Goal: Check status: Check status

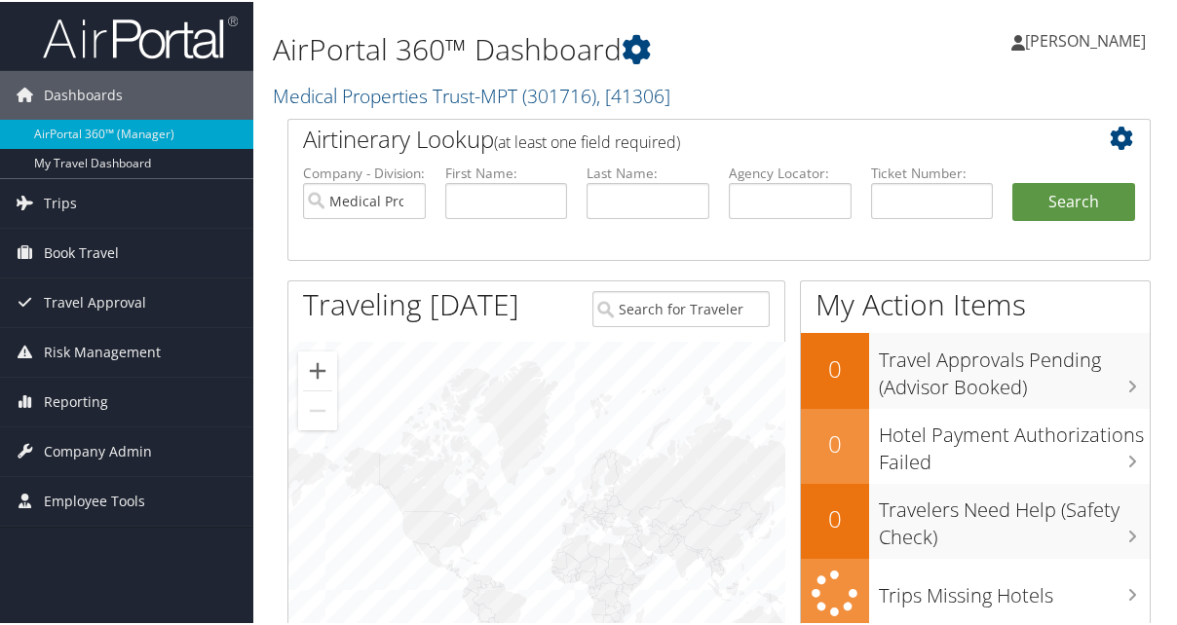
click at [76, 197] on link "Trips" at bounding box center [126, 201] width 253 height 49
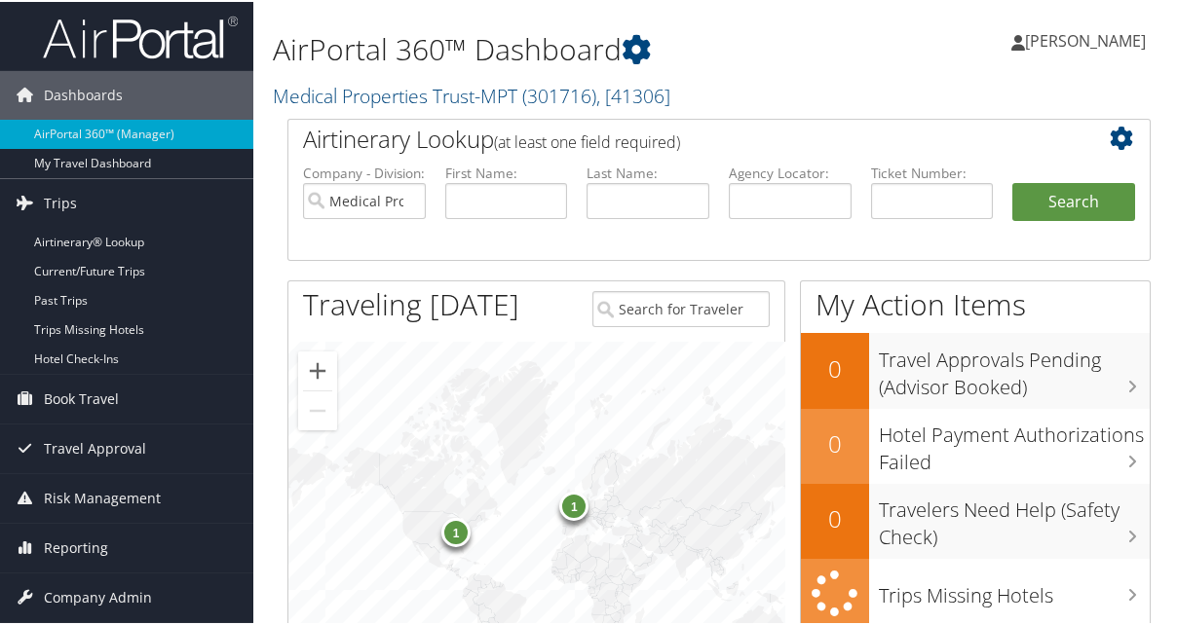
click at [101, 268] on link "Current/Future Trips" at bounding box center [126, 269] width 253 height 29
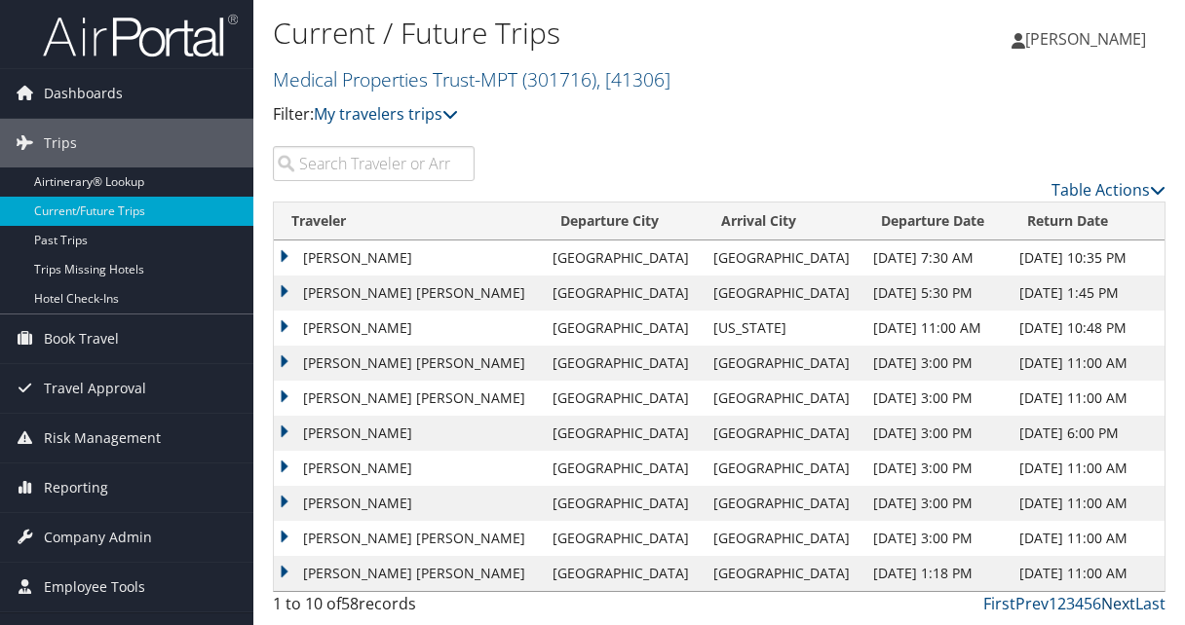
click at [1117, 600] on link "Next" at bounding box center [1118, 603] width 34 height 21
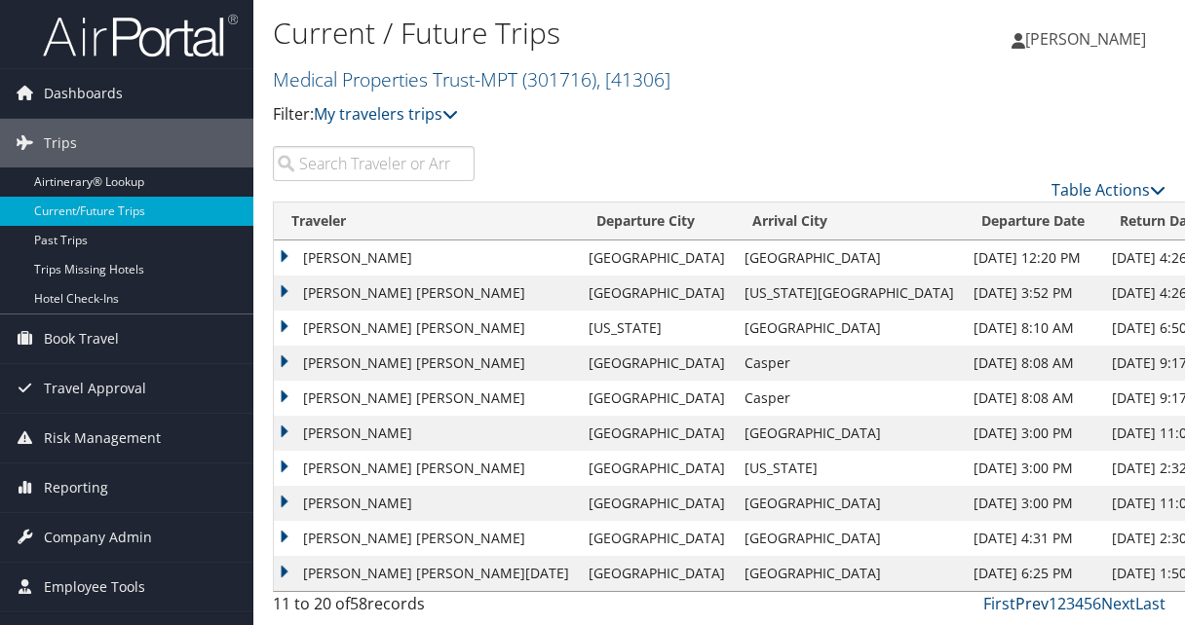
click at [1032, 600] on link "Prev" at bounding box center [1031, 603] width 33 height 21
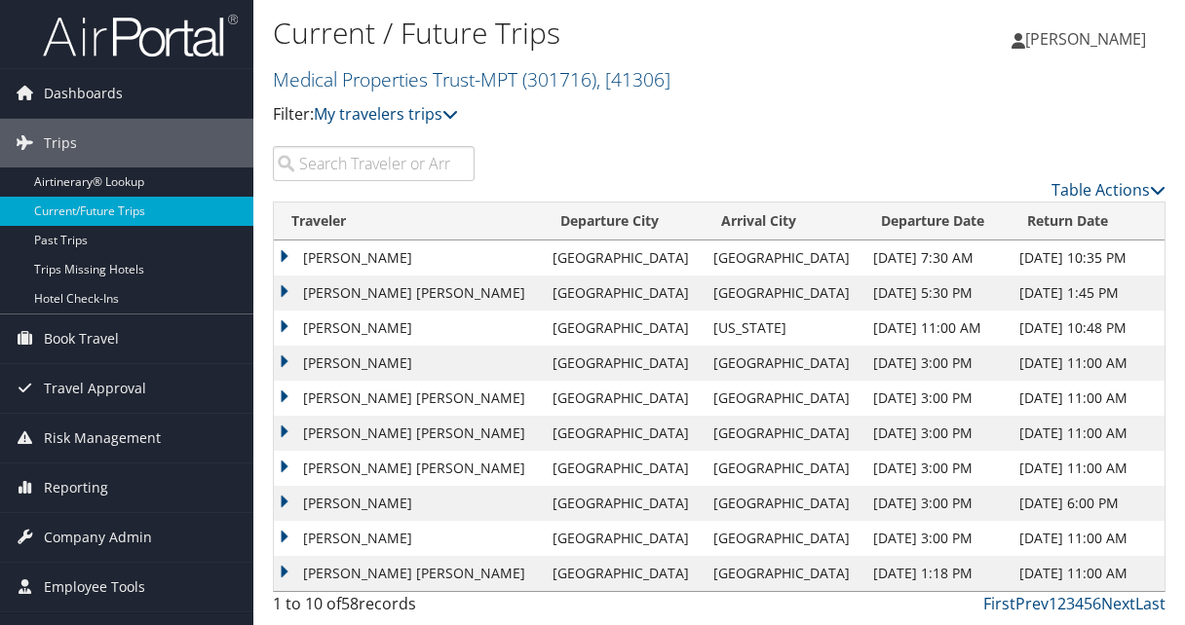
click at [281, 568] on td "[PERSON_NAME] [PERSON_NAME]" at bounding box center [408, 573] width 269 height 35
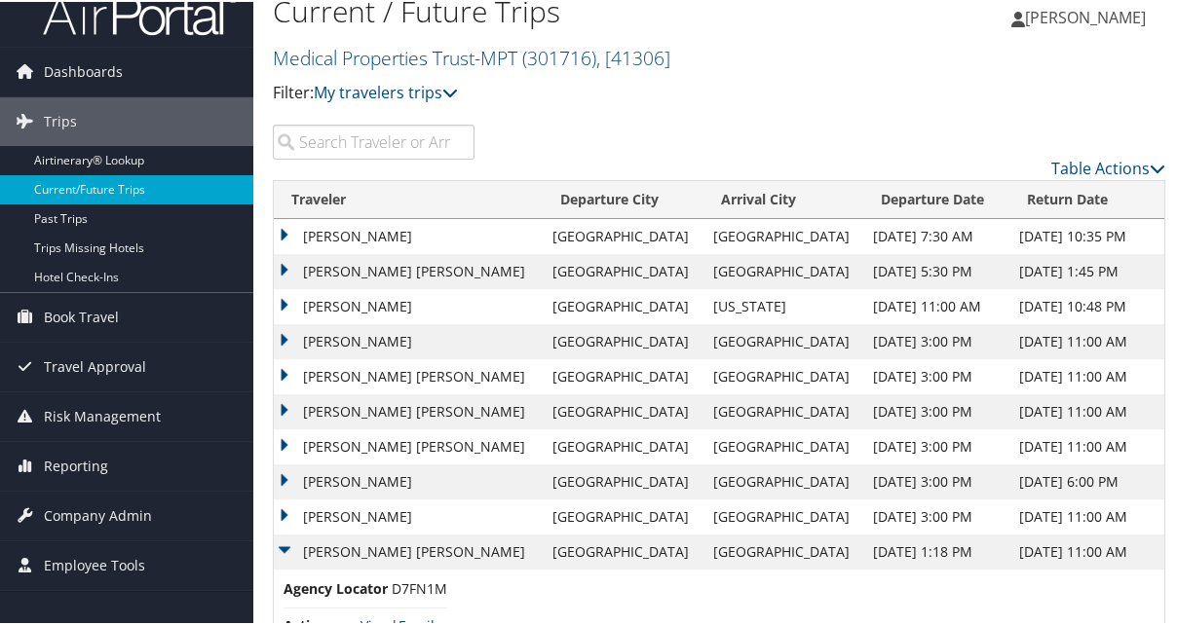
scroll to position [82, 0]
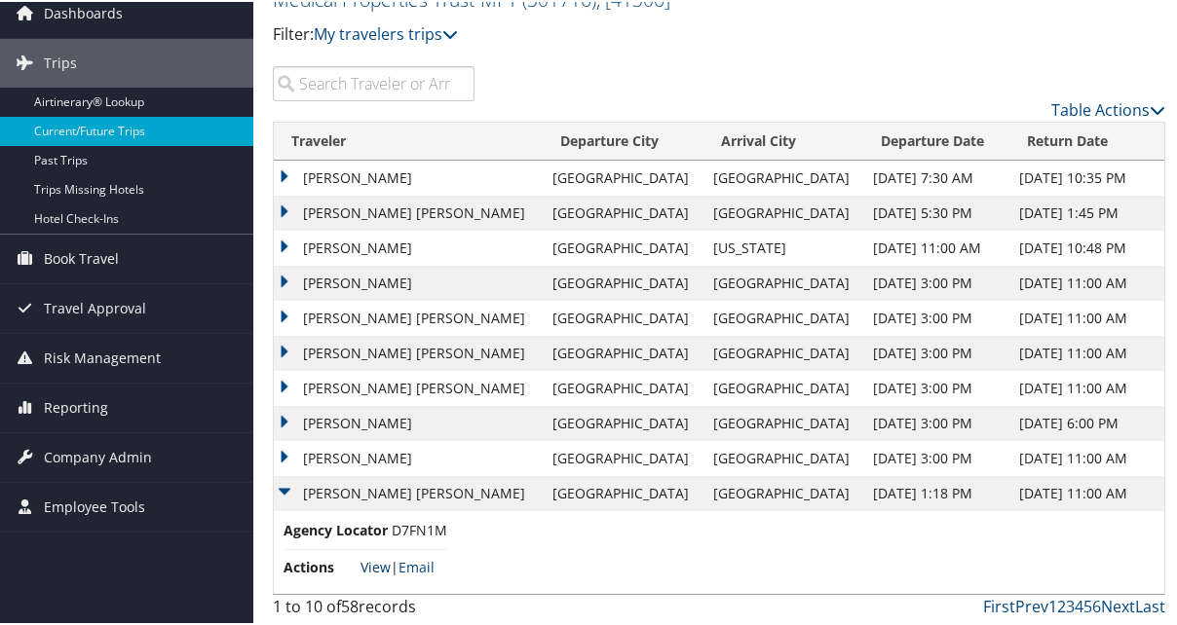
click at [374, 560] on link "View" at bounding box center [375, 565] width 30 height 19
click at [1116, 601] on link "Next" at bounding box center [1118, 604] width 34 height 21
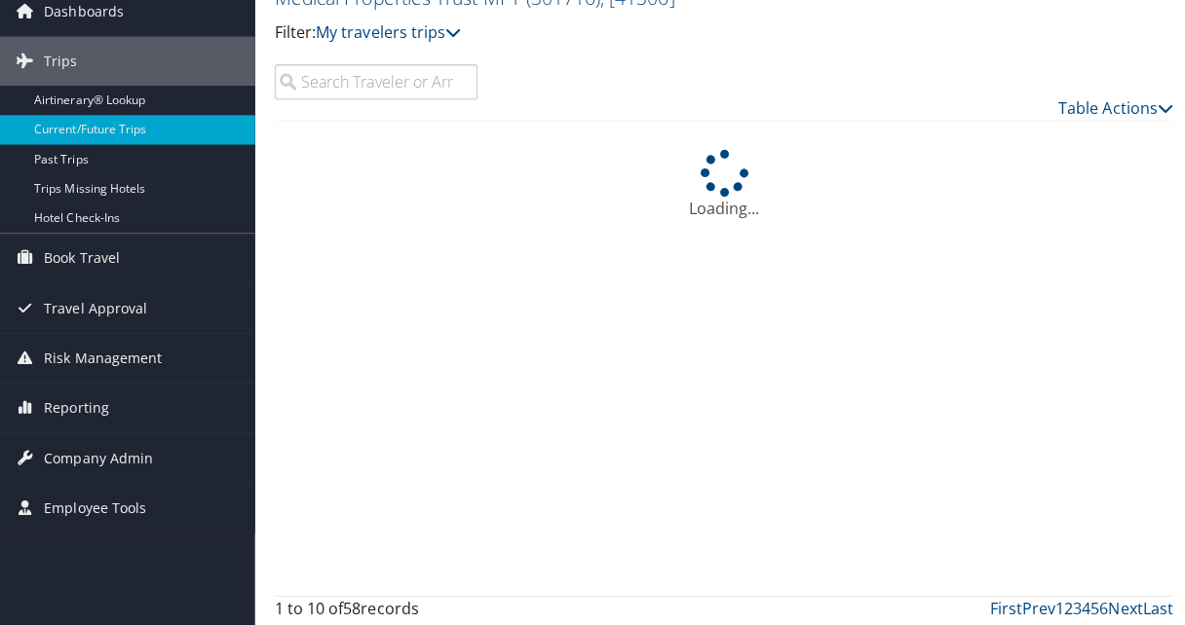
scroll to position [0, 0]
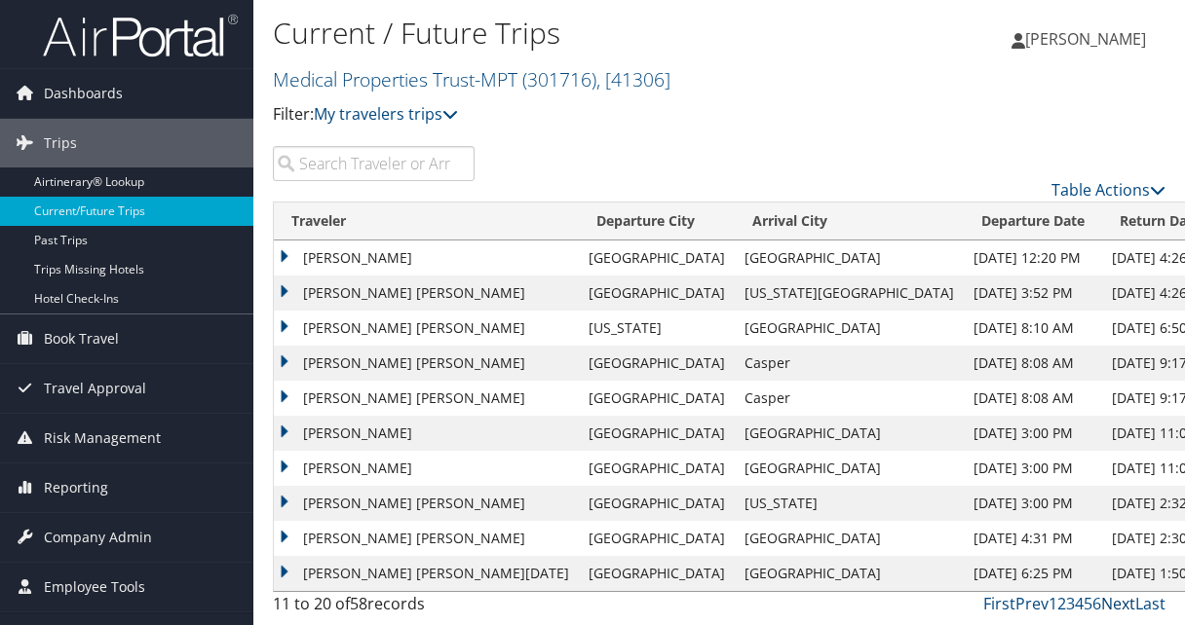
click at [1128, 605] on link "Next" at bounding box center [1118, 603] width 34 height 21
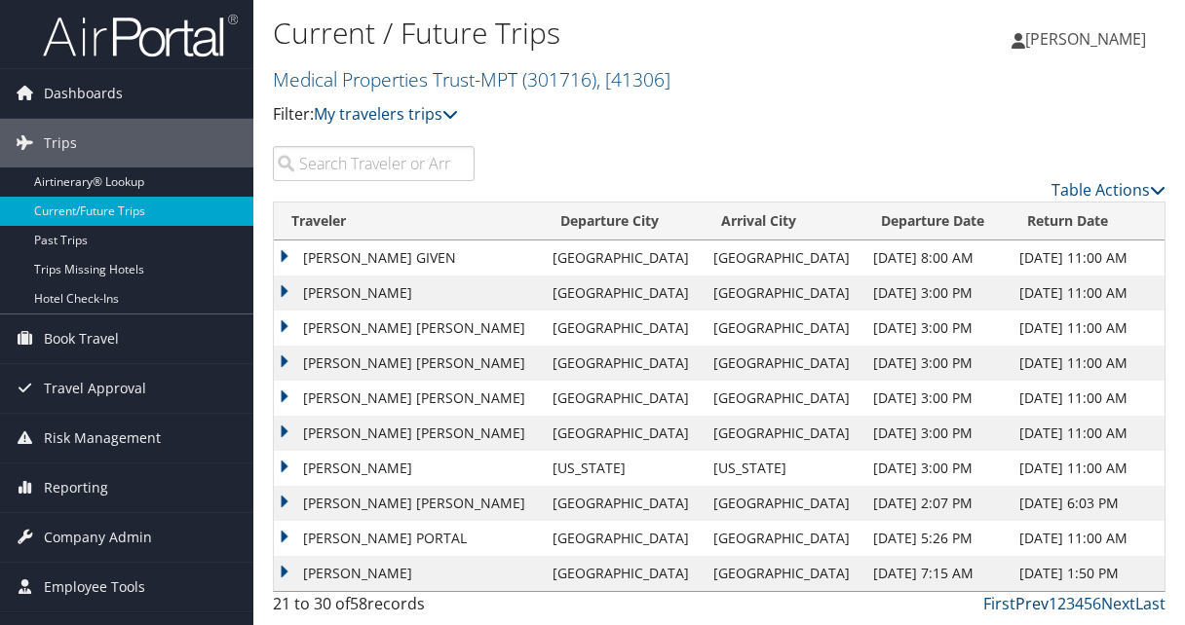
click at [1036, 601] on link "Prev" at bounding box center [1031, 603] width 33 height 21
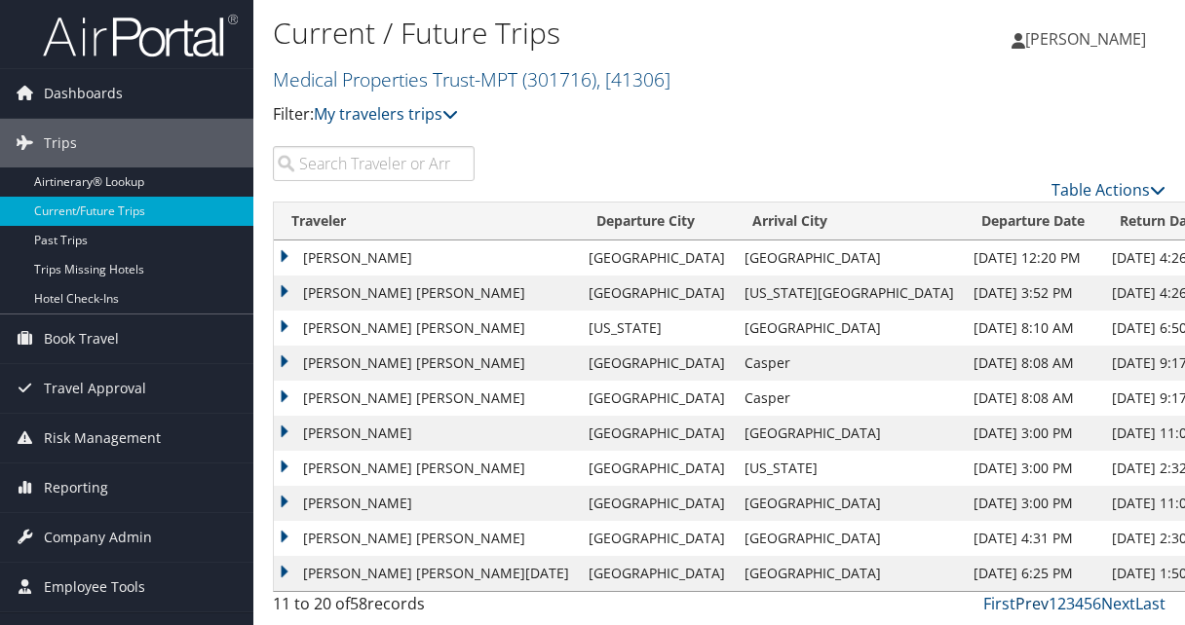
click at [1036, 599] on link "Prev" at bounding box center [1031, 603] width 33 height 21
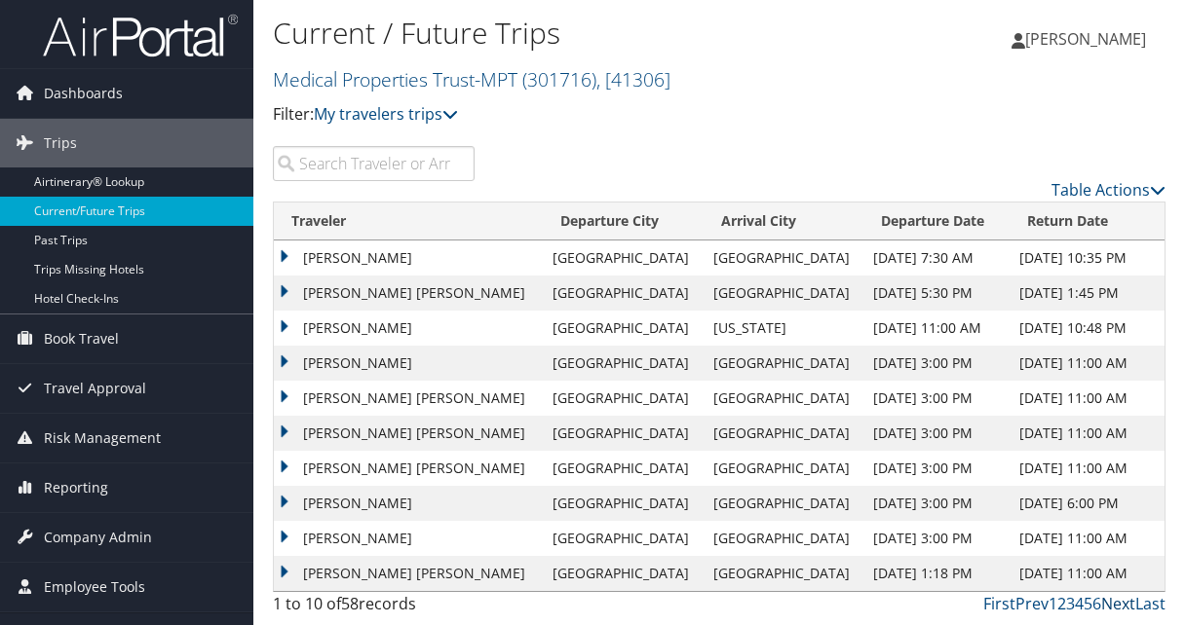
click at [1121, 603] on link "Next" at bounding box center [1118, 603] width 34 height 21
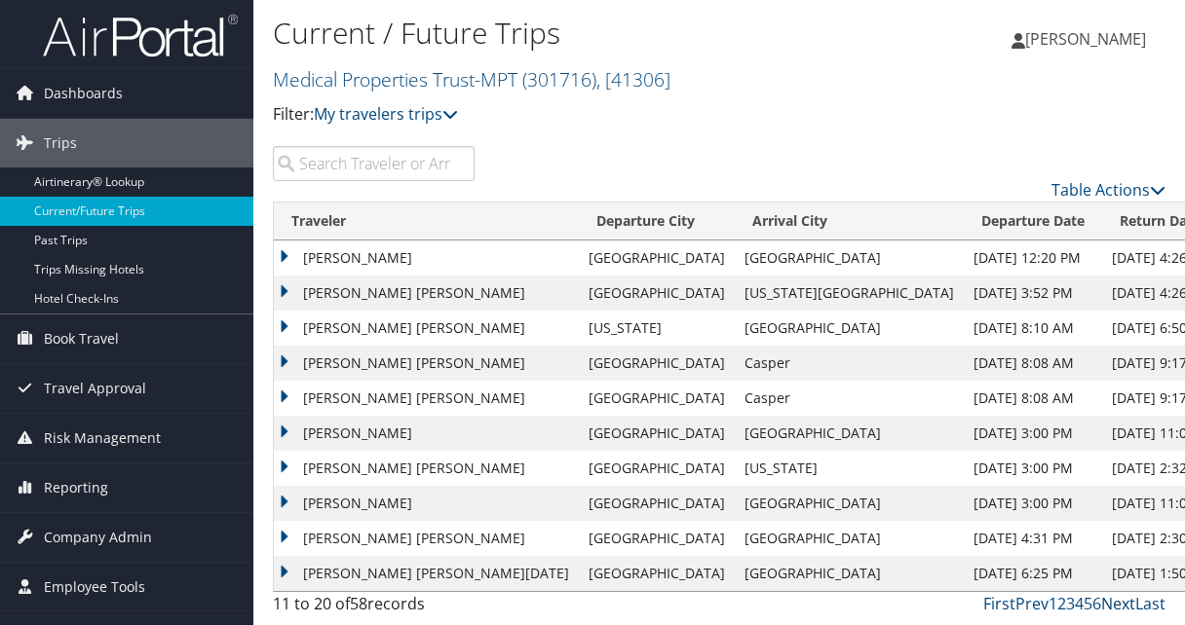
click at [1125, 601] on link "Next" at bounding box center [1118, 603] width 34 height 21
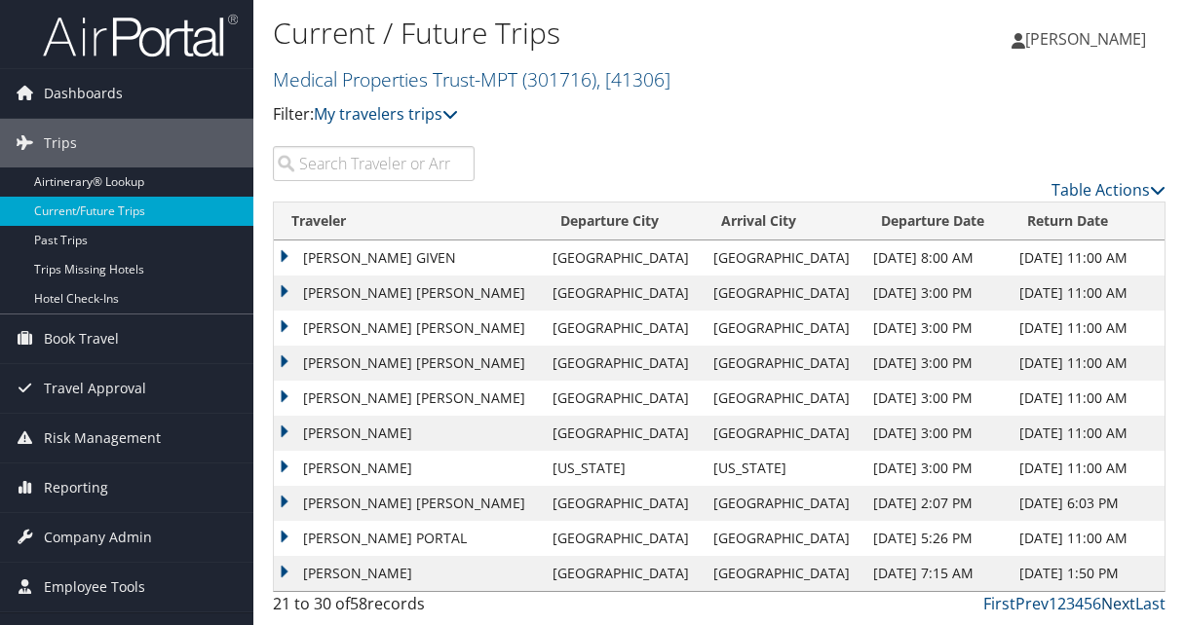
click at [1126, 598] on link "Next" at bounding box center [1118, 603] width 34 height 21
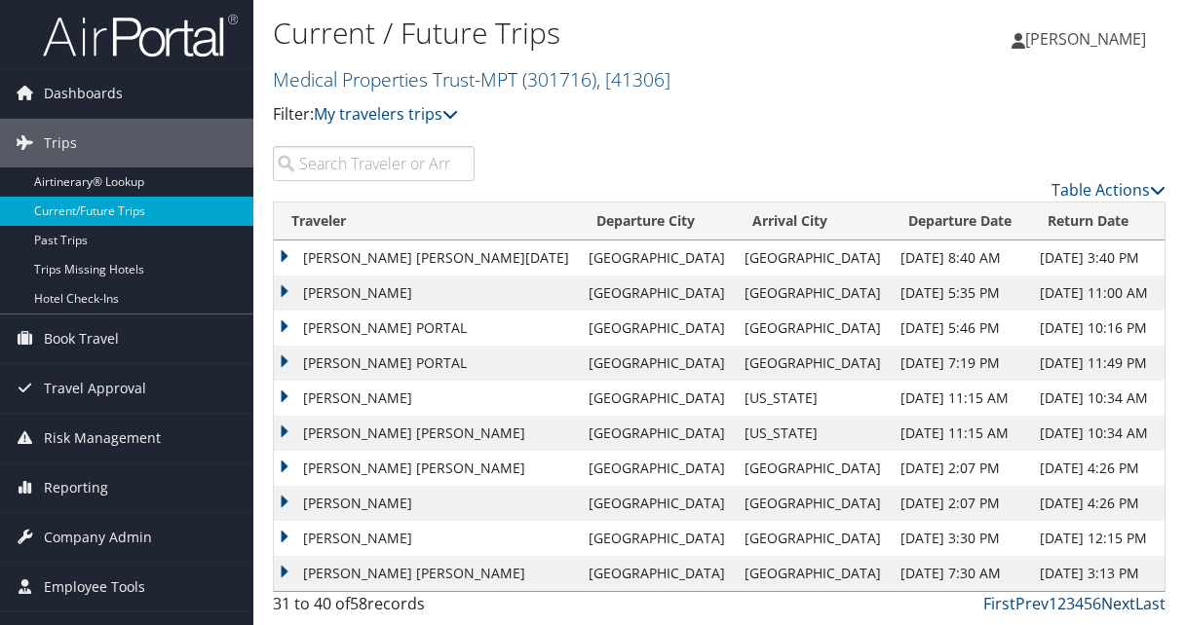
click at [1122, 603] on link "Next" at bounding box center [1118, 603] width 34 height 21
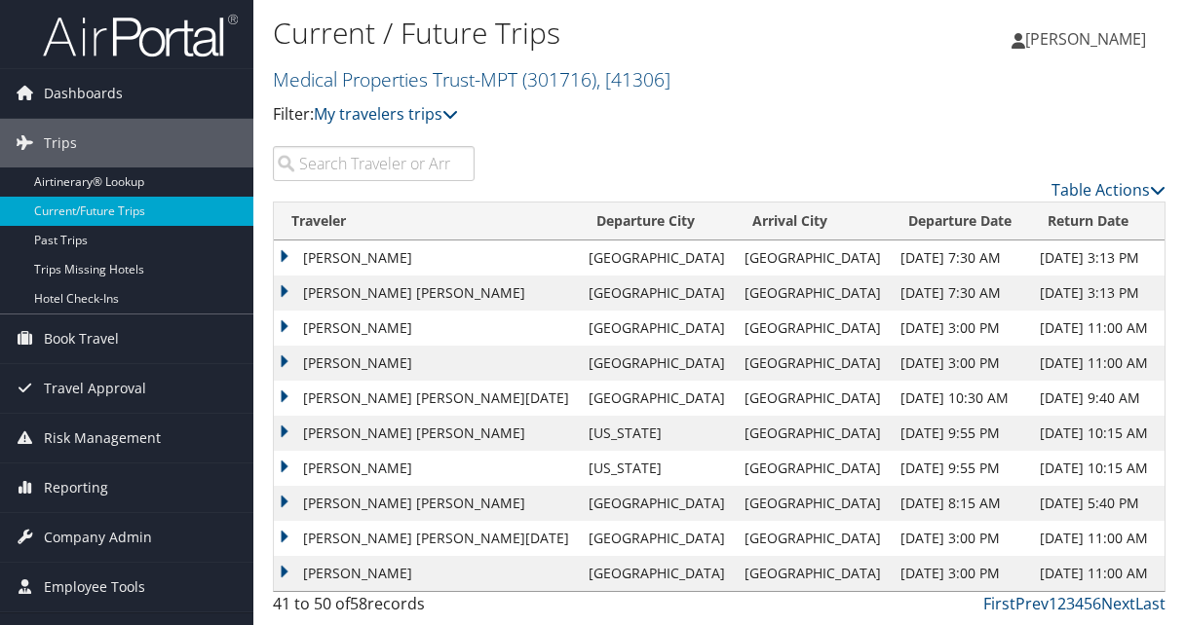
click at [283, 464] on td "[PERSON_NAME]" at bounding box center [426, 468] width 305 height 35
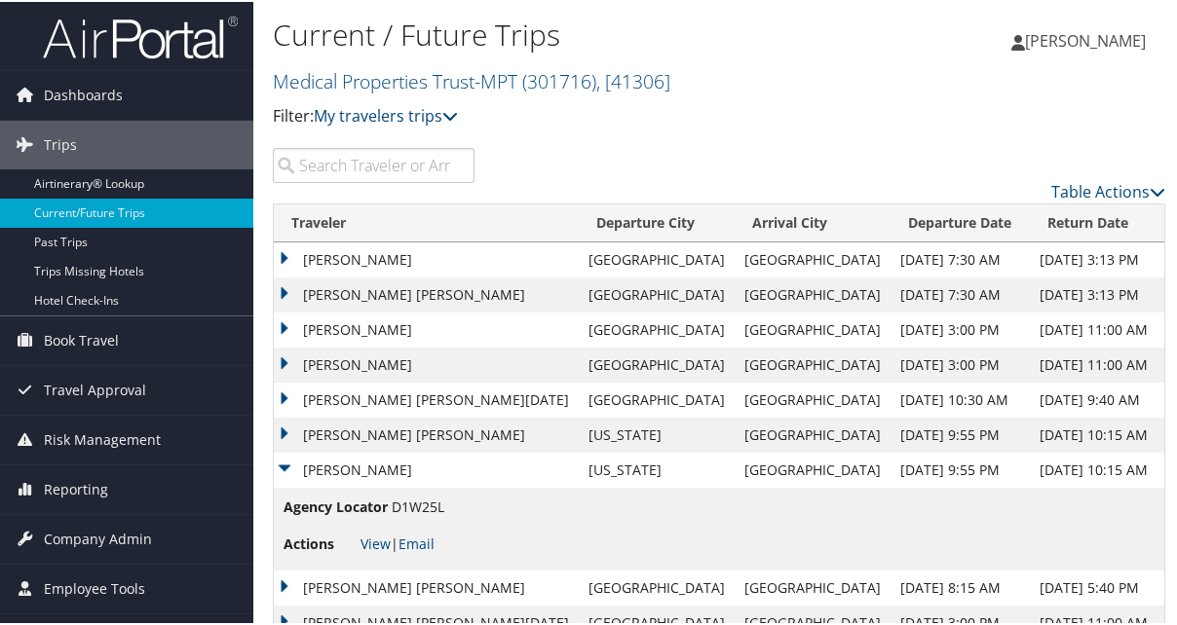
click at [283, 464] on td "[PERSON_NAME]" at bounding box center [426, 468] width 305 height 35
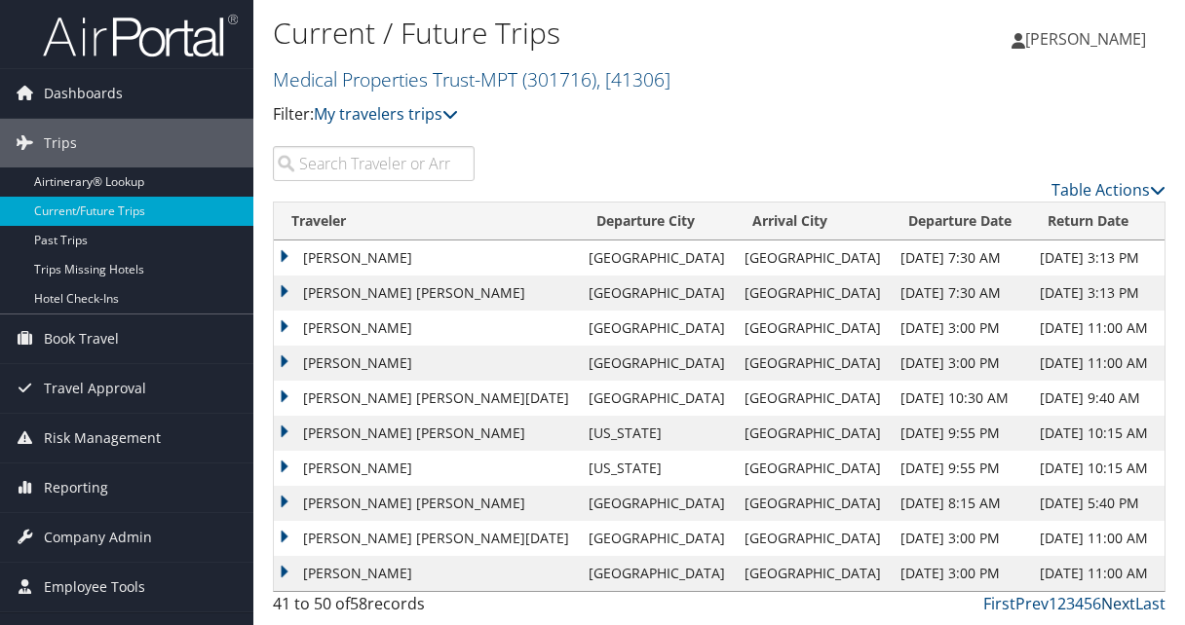
click at [1120, 603] on link "Next" at bounding box center [1118, 603] width 34 height 21
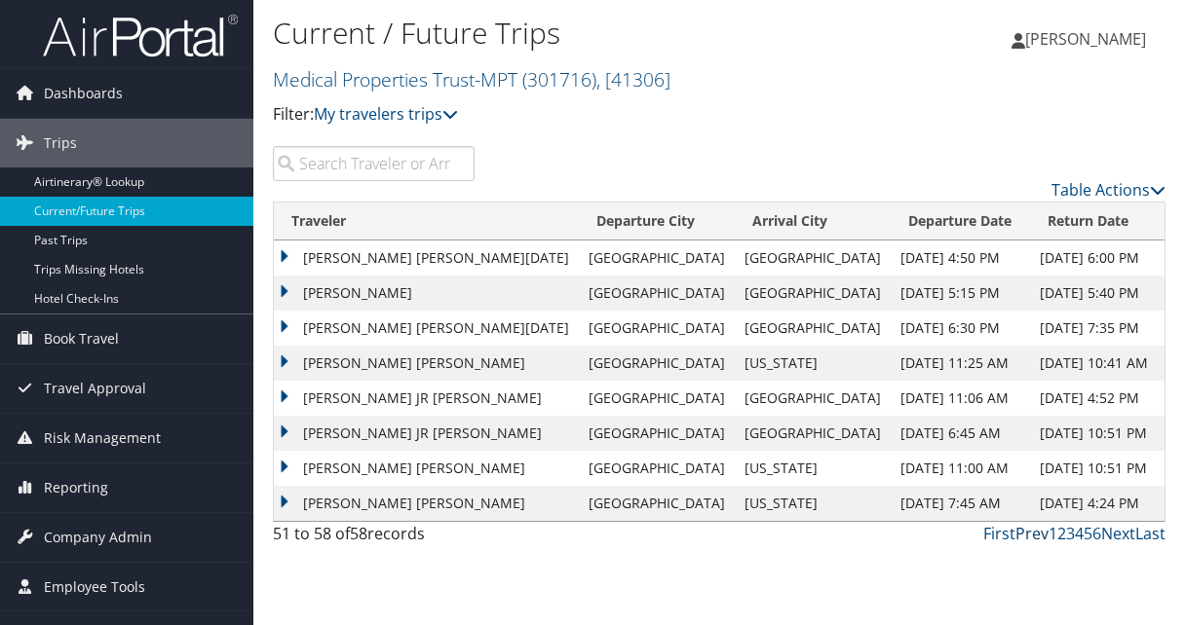
click at [1034, 535] on link "Prev" at bounding box center [1031, 533] width 33 height 21
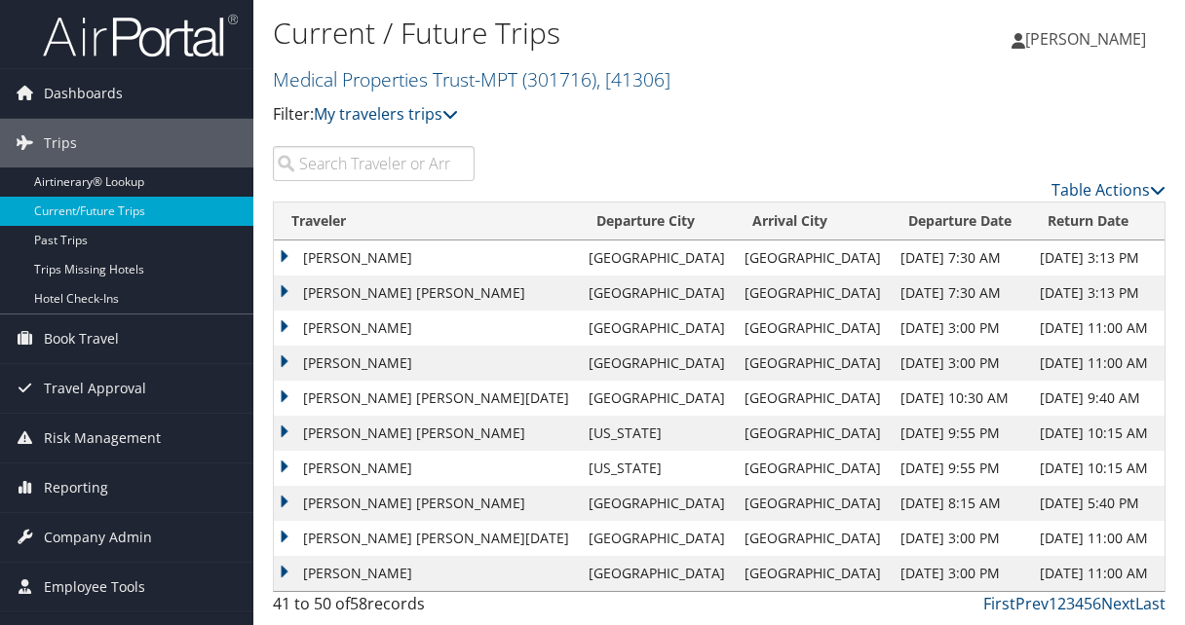
click at [1034, 535] on td "[DATE] 11:00 AM" at bounding box center [1097, 538] width 134 height 35
click at [1035, 605] on link "Prev" at bounding box center [1031, 603] width 33 height 21
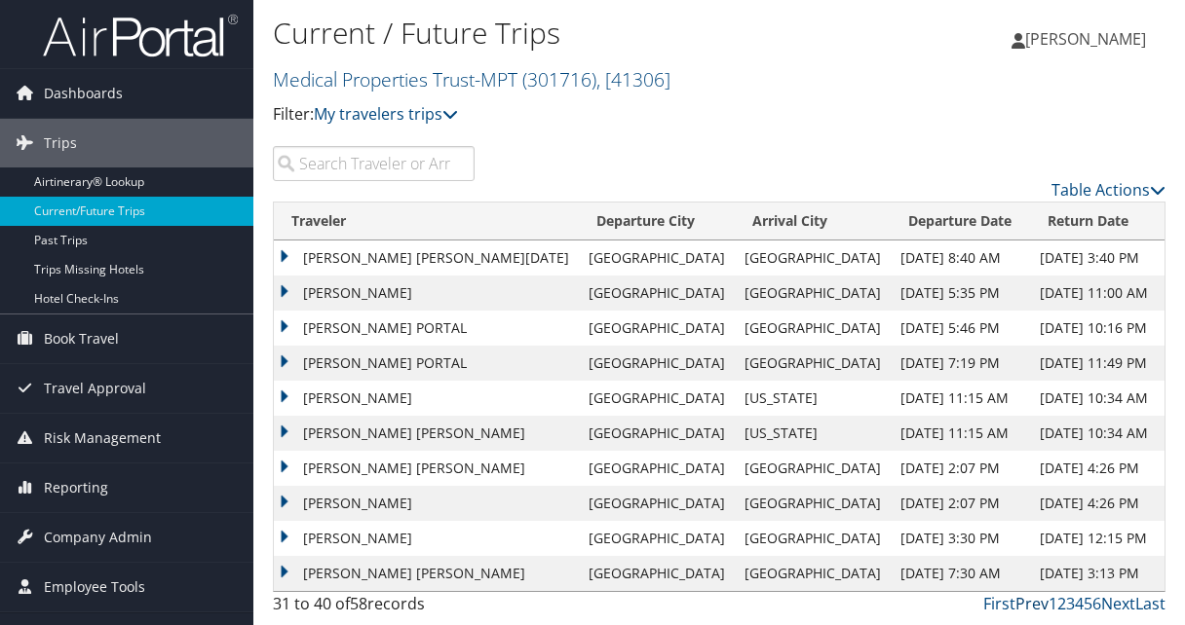
click at [1036, 607] on link "Prev" at bounding box center [1031, 603] width 33 height 21
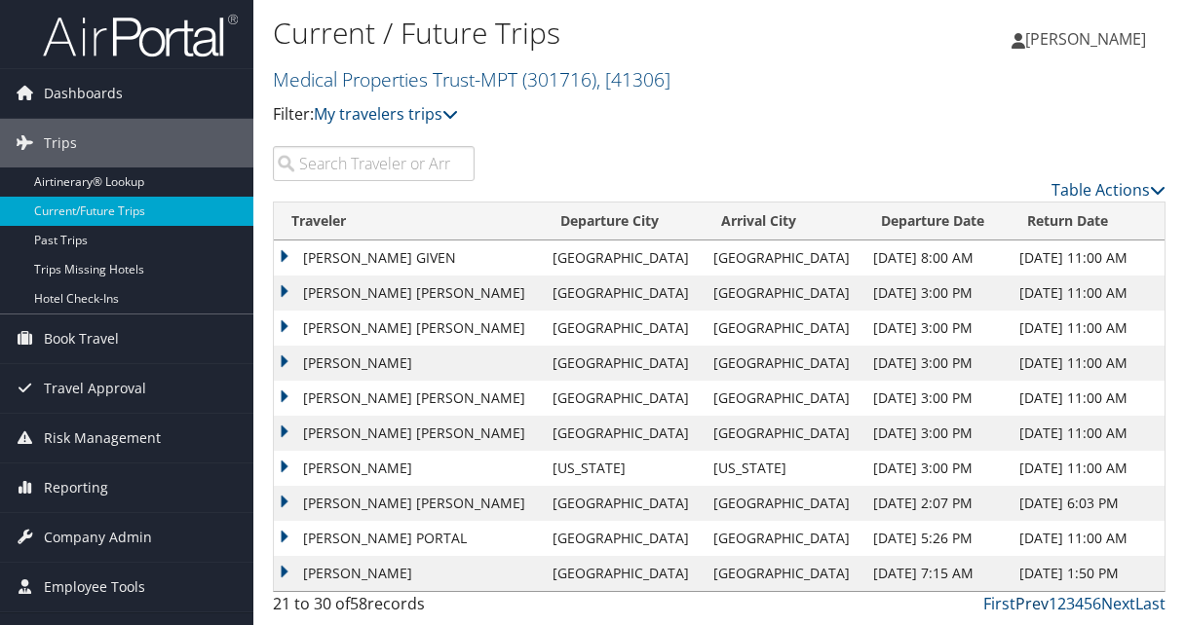
click at [1038, 605] on link "Prev" at bounding box center [1031, 603] width 33 height 21
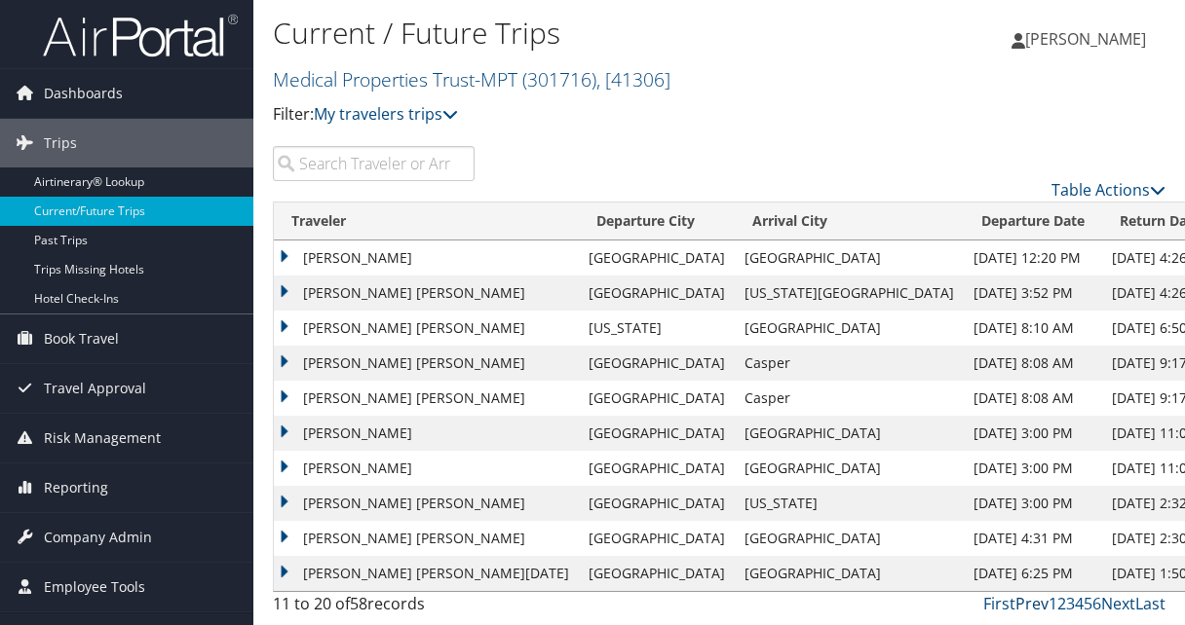
click at [1038, 605] on link "Prev" at bounding box center [1031, 603] width 33 height 21
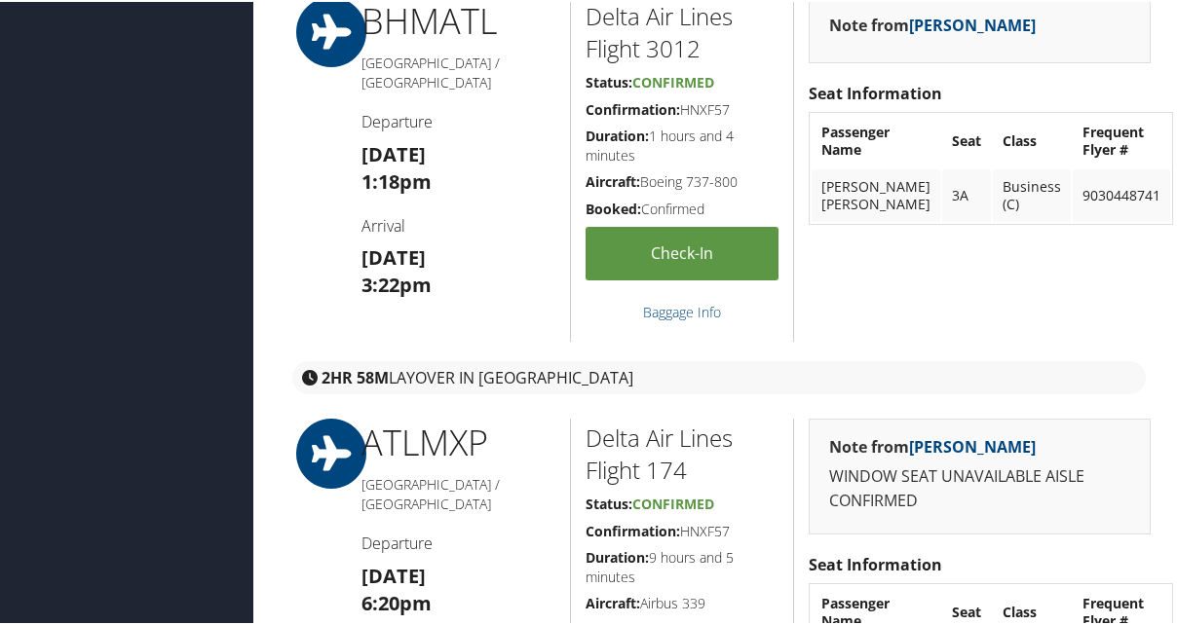
scroll to position [682, 0]
